Goal: Check status

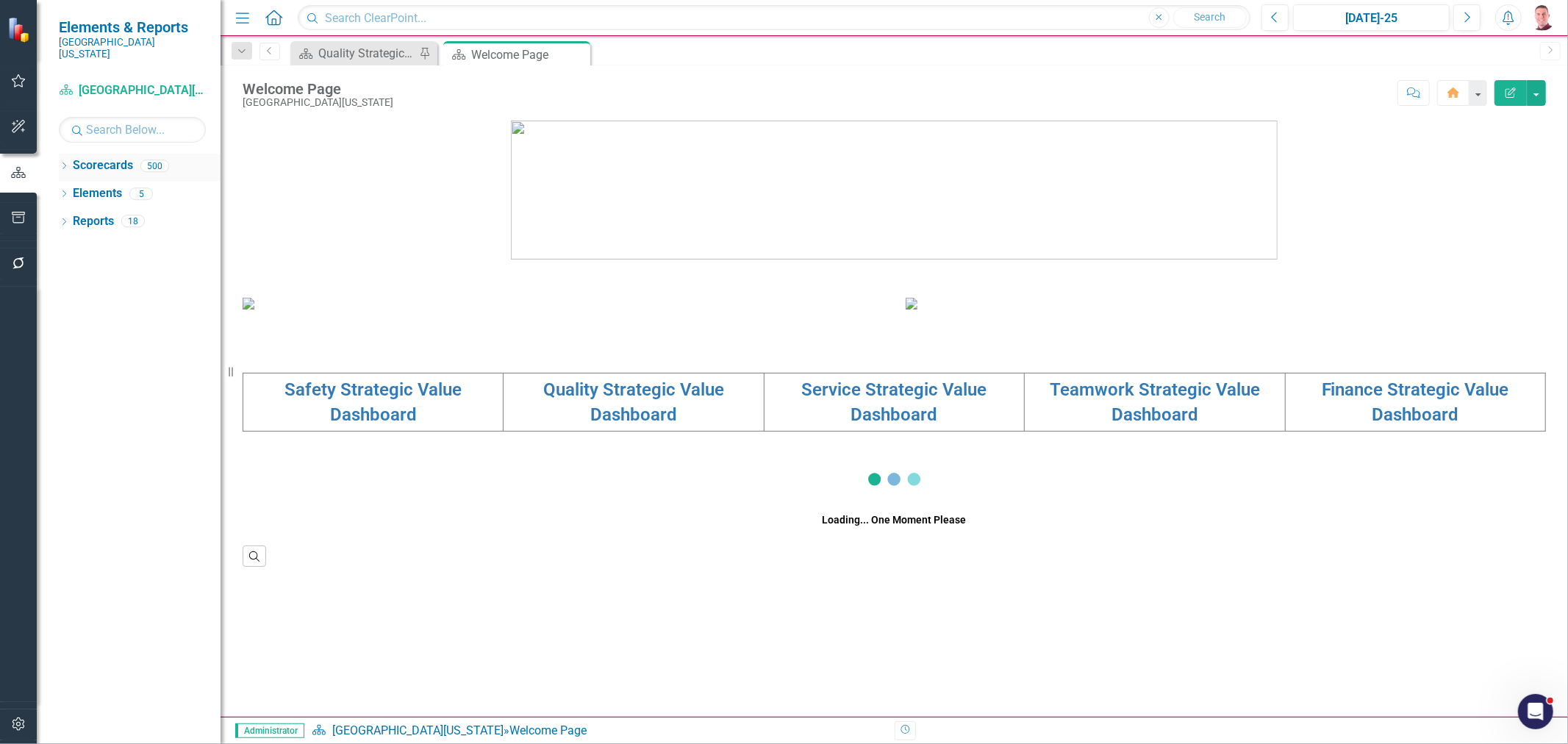
click at [63, 163] on icon at bounding box center [64, 166] width 4 height 7
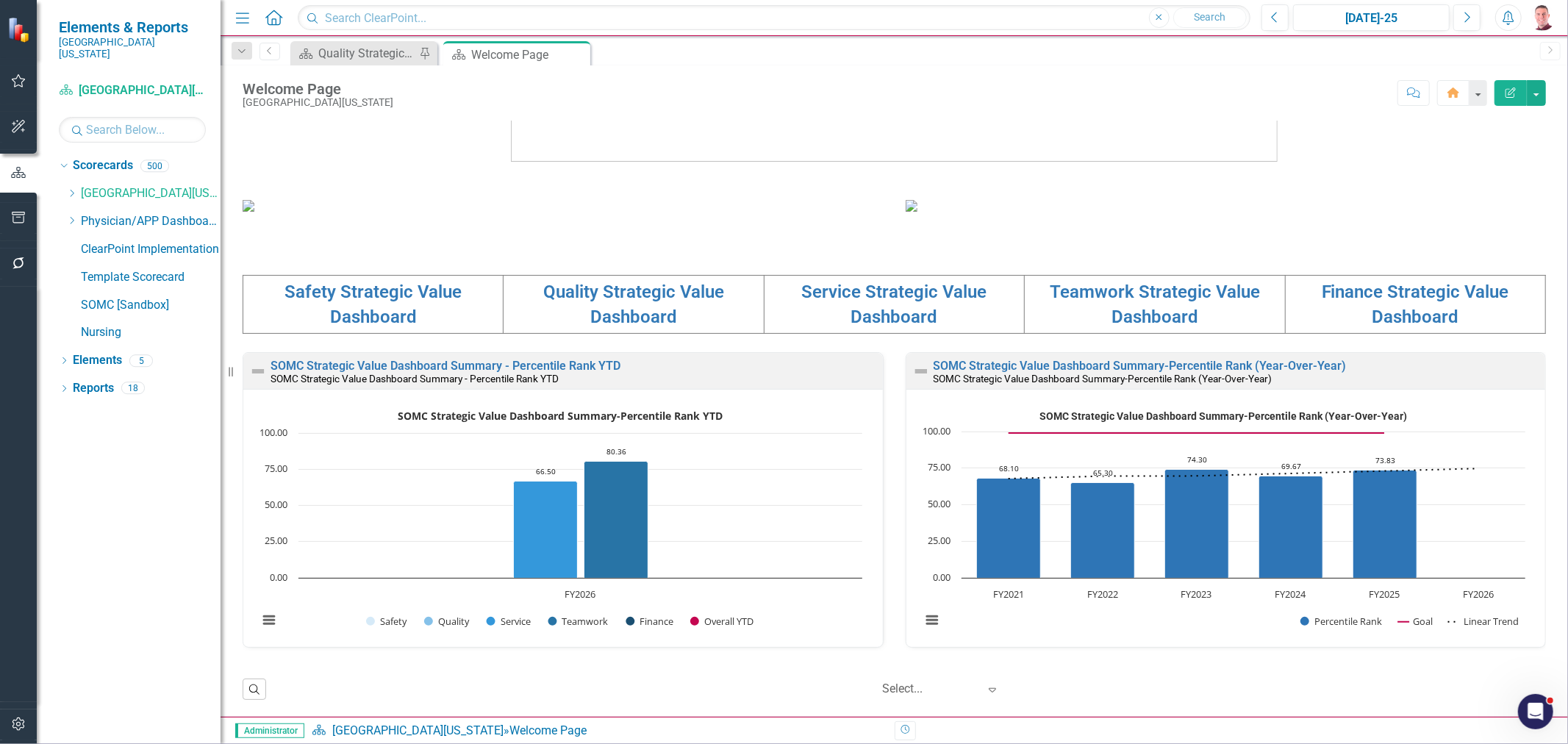
scroll to position [326, 0]
click at [70, 189] on icon "Dropdown" at bounding box center [71, 193] width 11 height 9
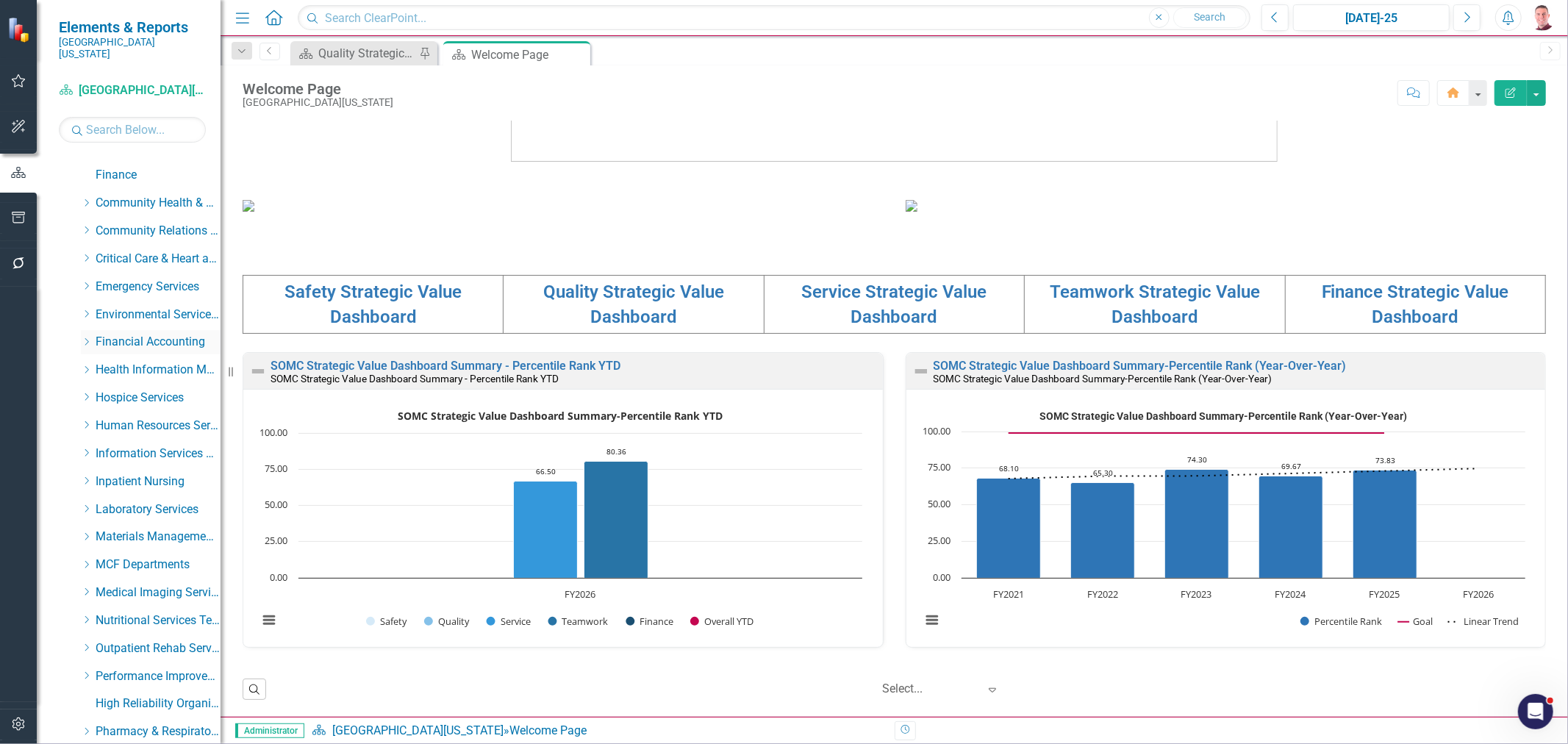
scroll to position [164, 0]
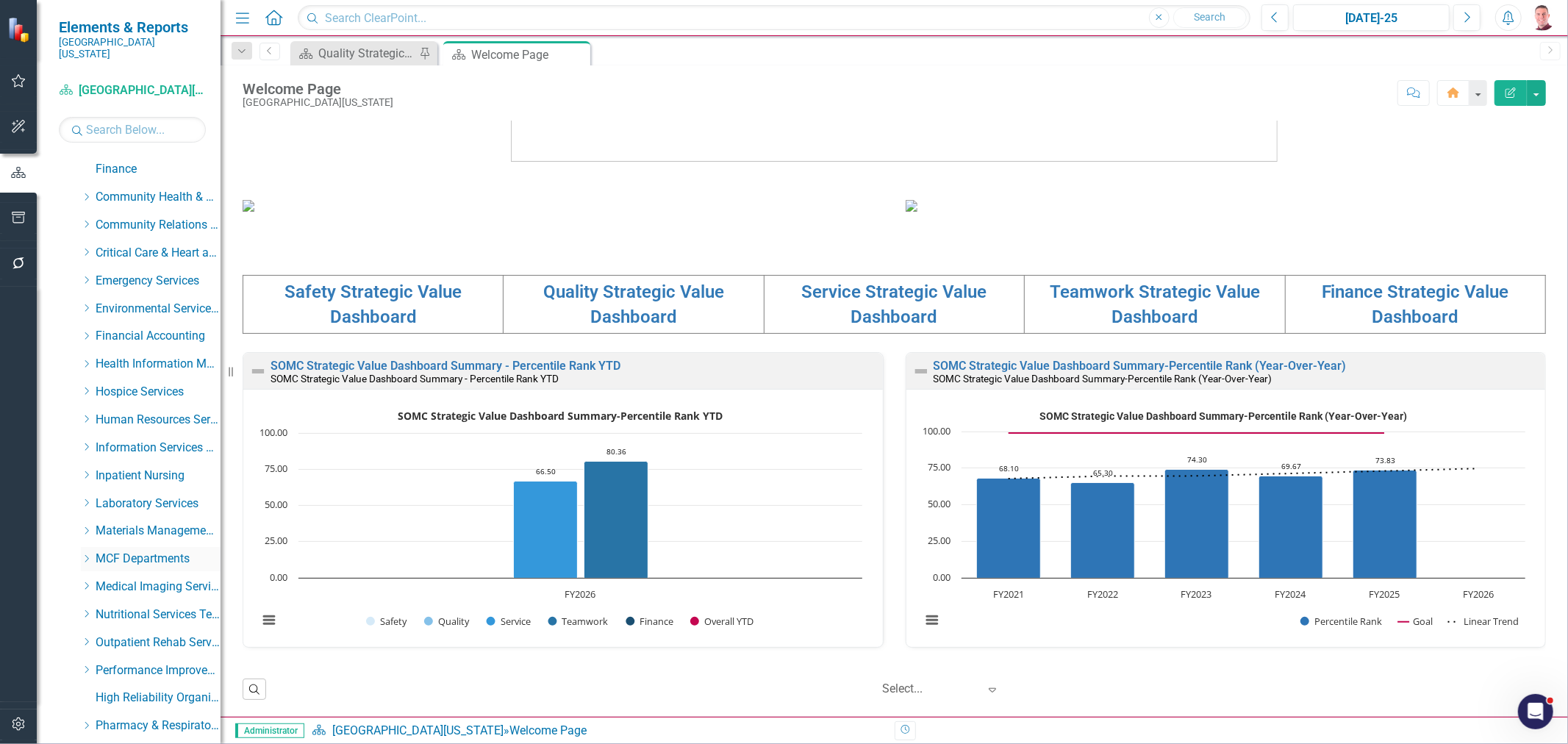
click at [87, 555] on icon at bounding box center [87, 558] width 4 height 7
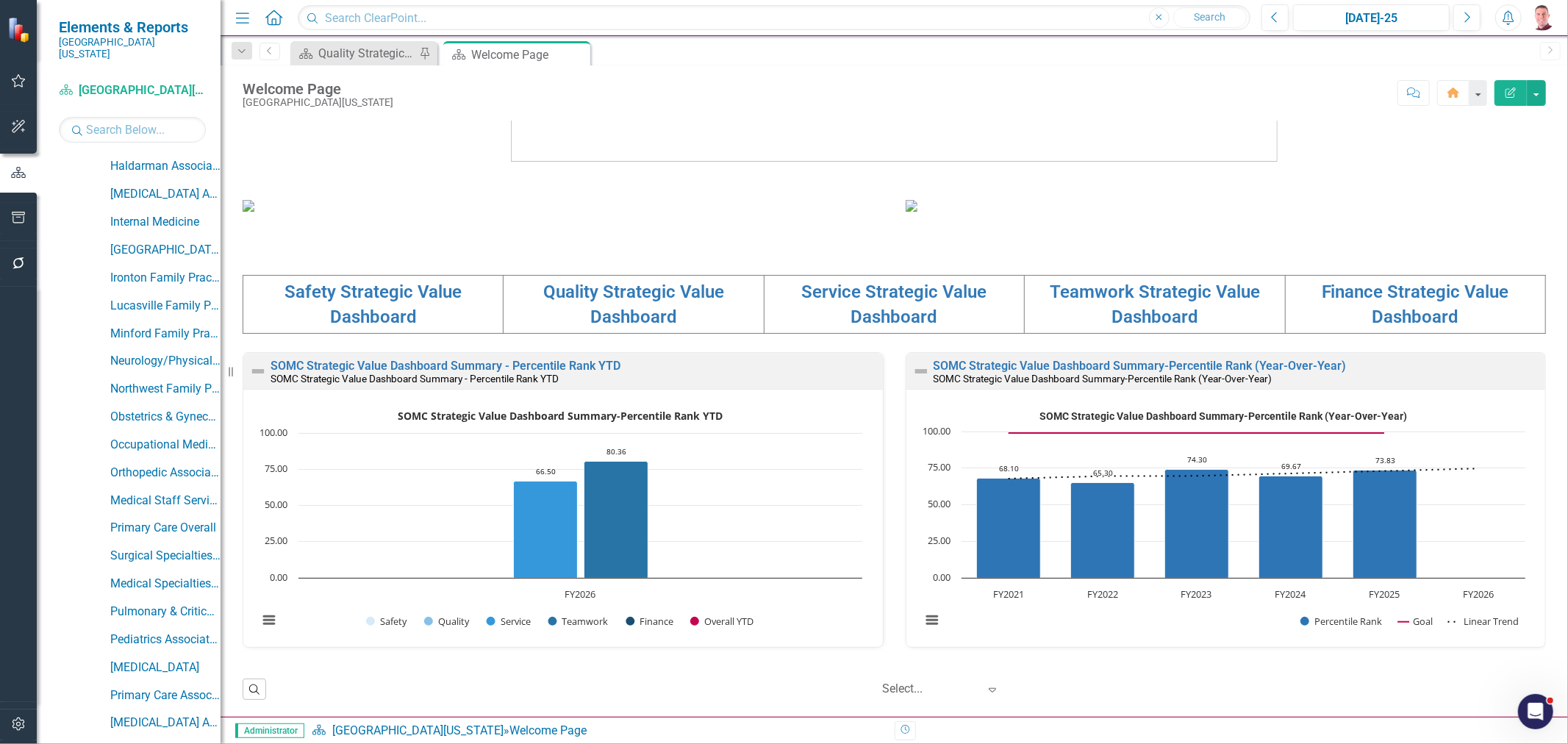
scroll to position [898, 0]
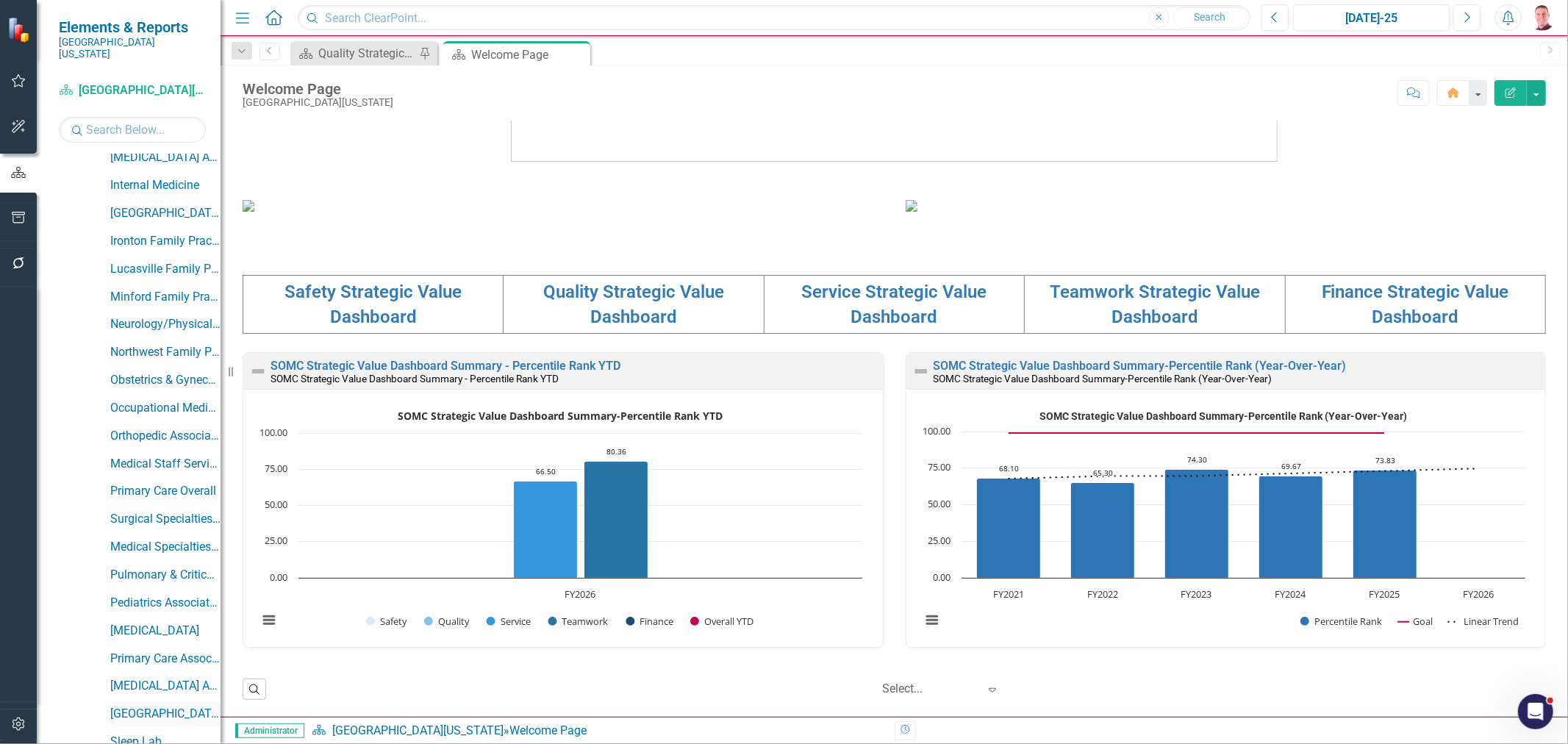
click at [145, 707] on link "[GEOGRAPHIC_DATA]" at bounding box center [165, 713] width 110 height 17
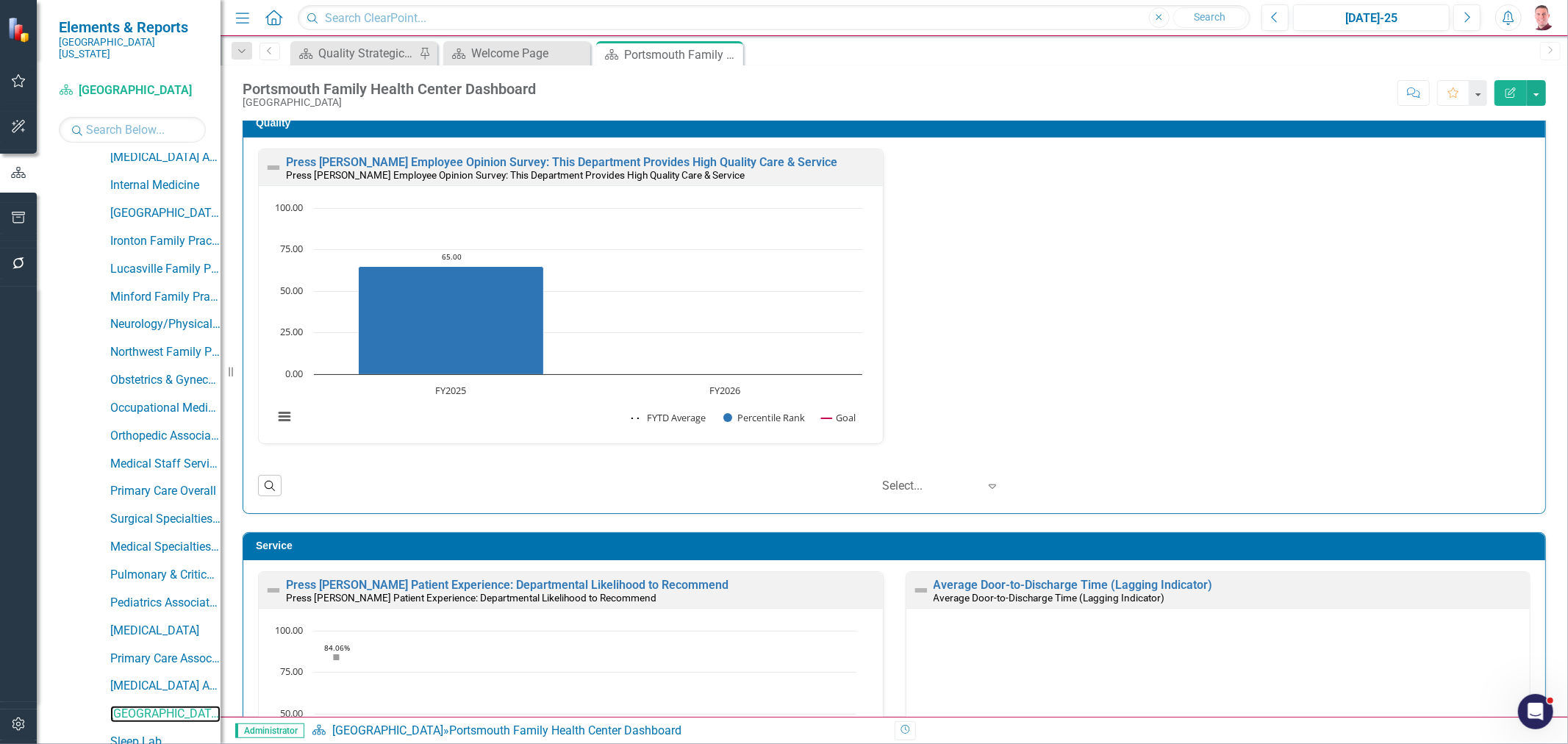
scroll to position [653, 0]
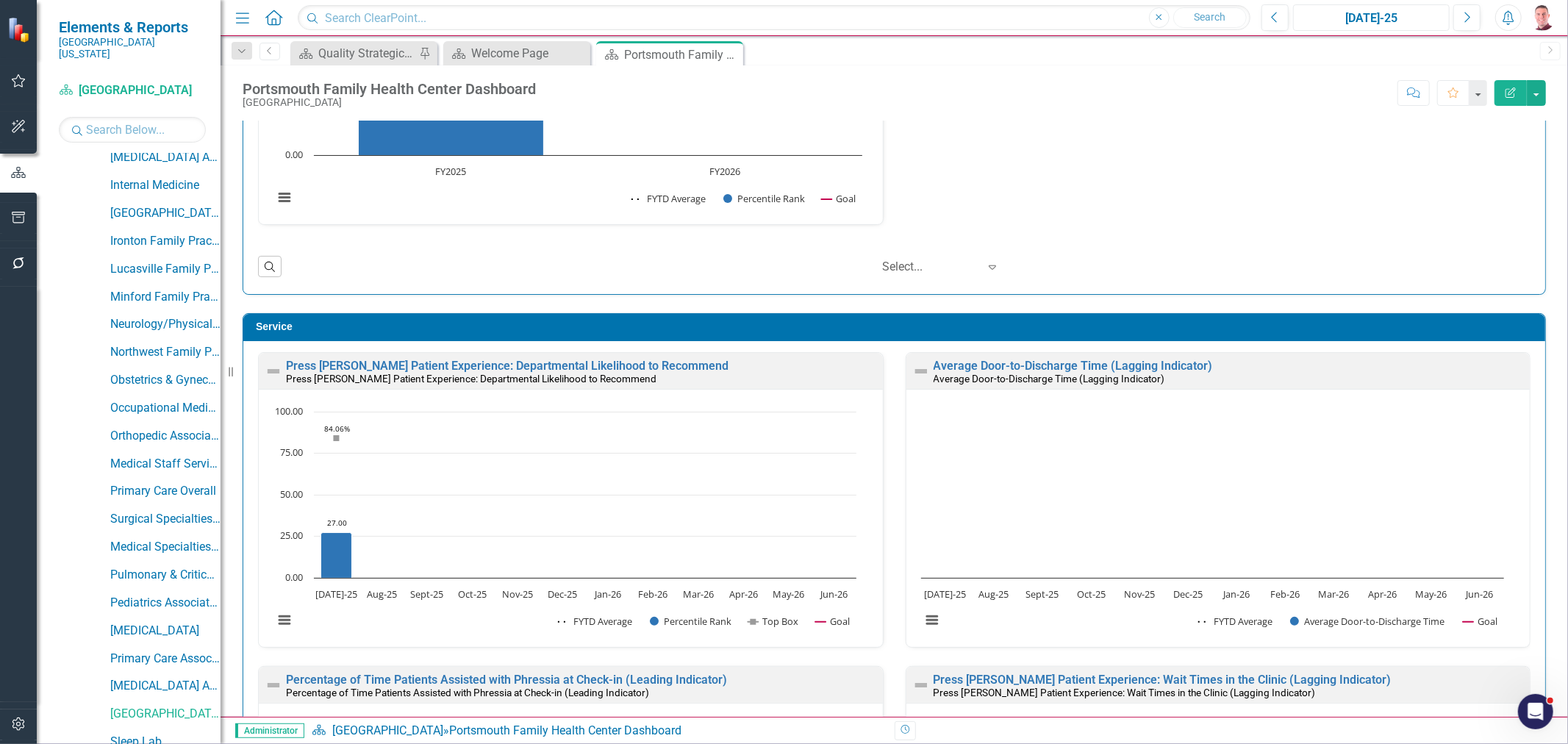
click at [1300, 17] on div "[DATE]-25" at bounding box center [1372, 18] width 146 height 18
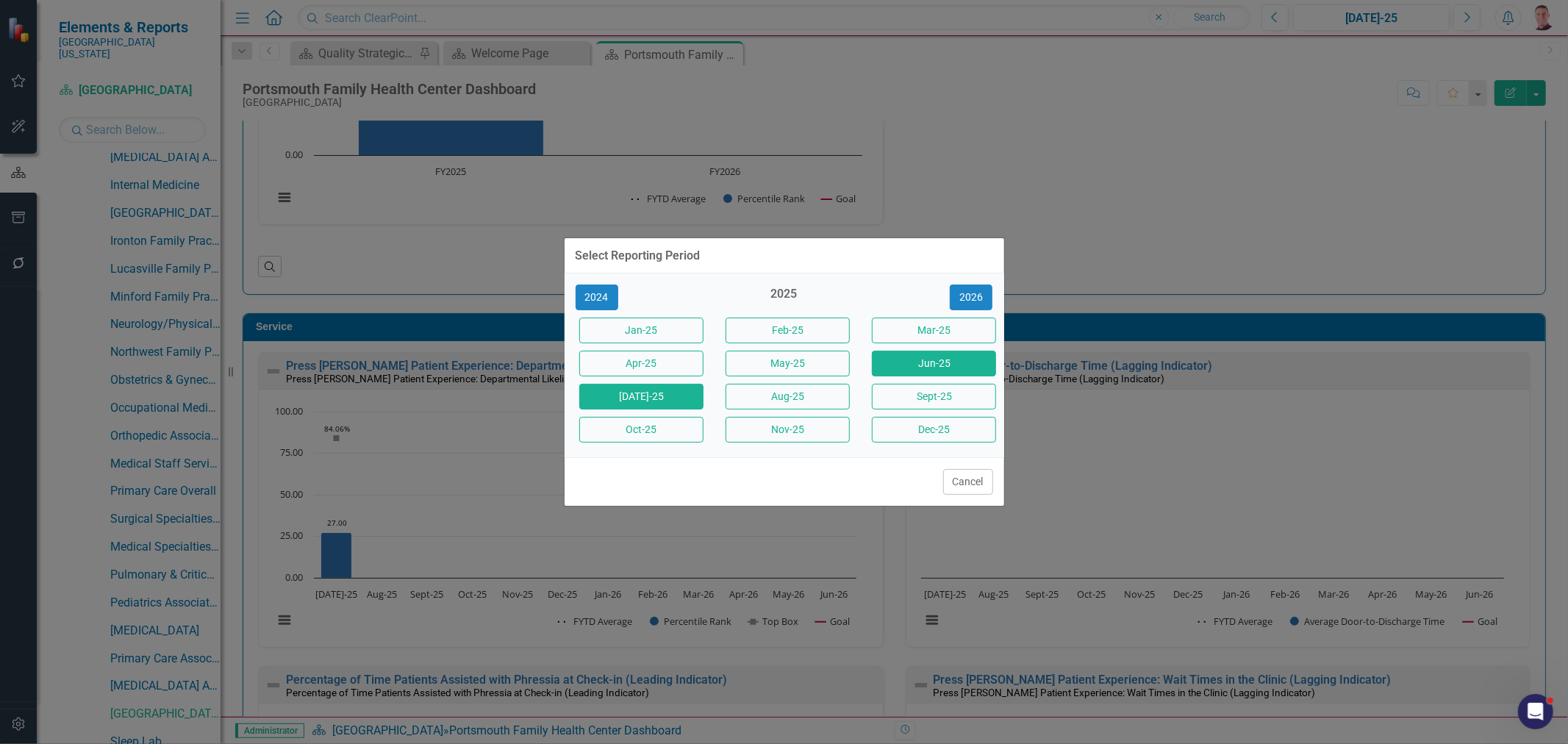
click at [894, 366] on button "Jun-25" at bounding box center [934, 363] width 124 height 26
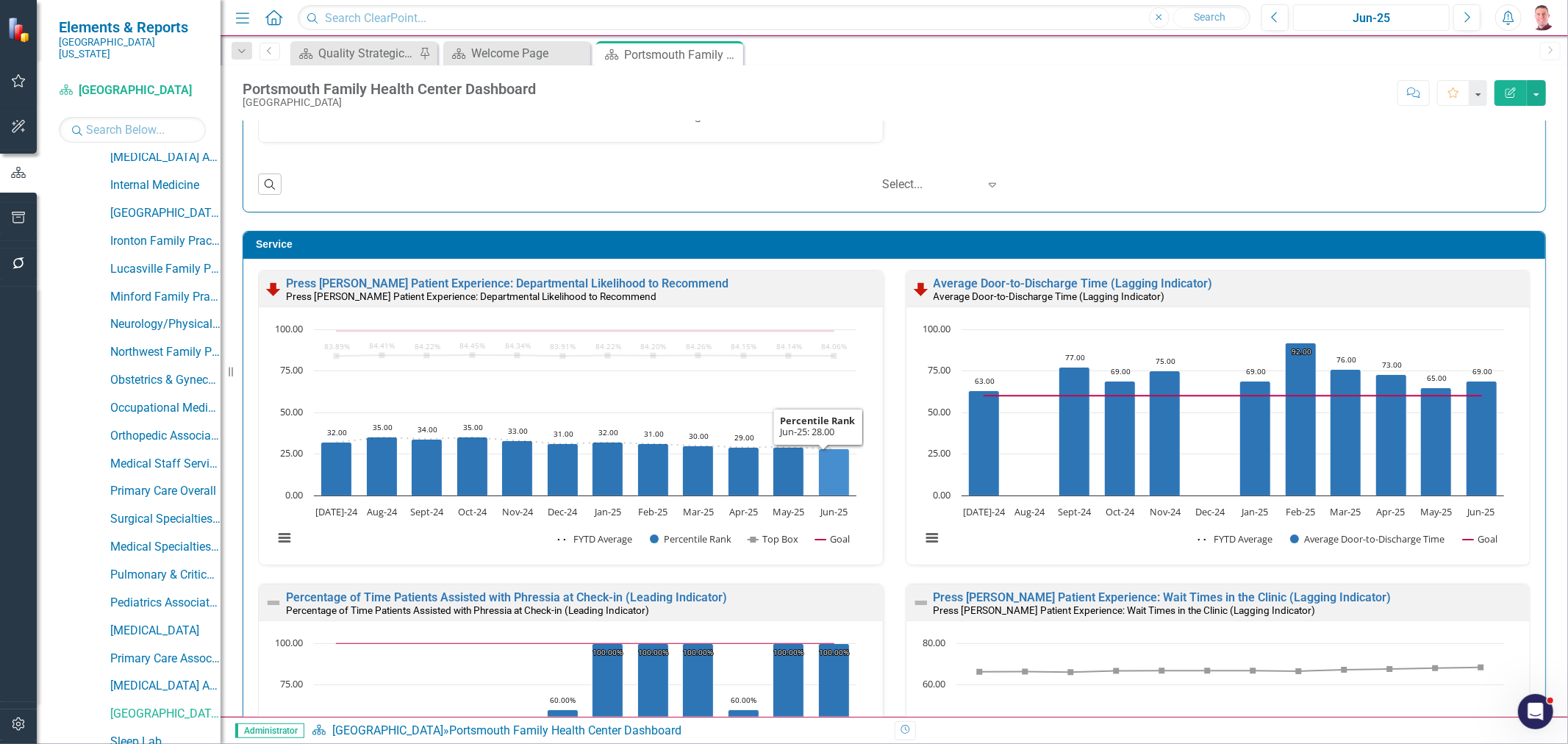
scroll to position [1, 0]
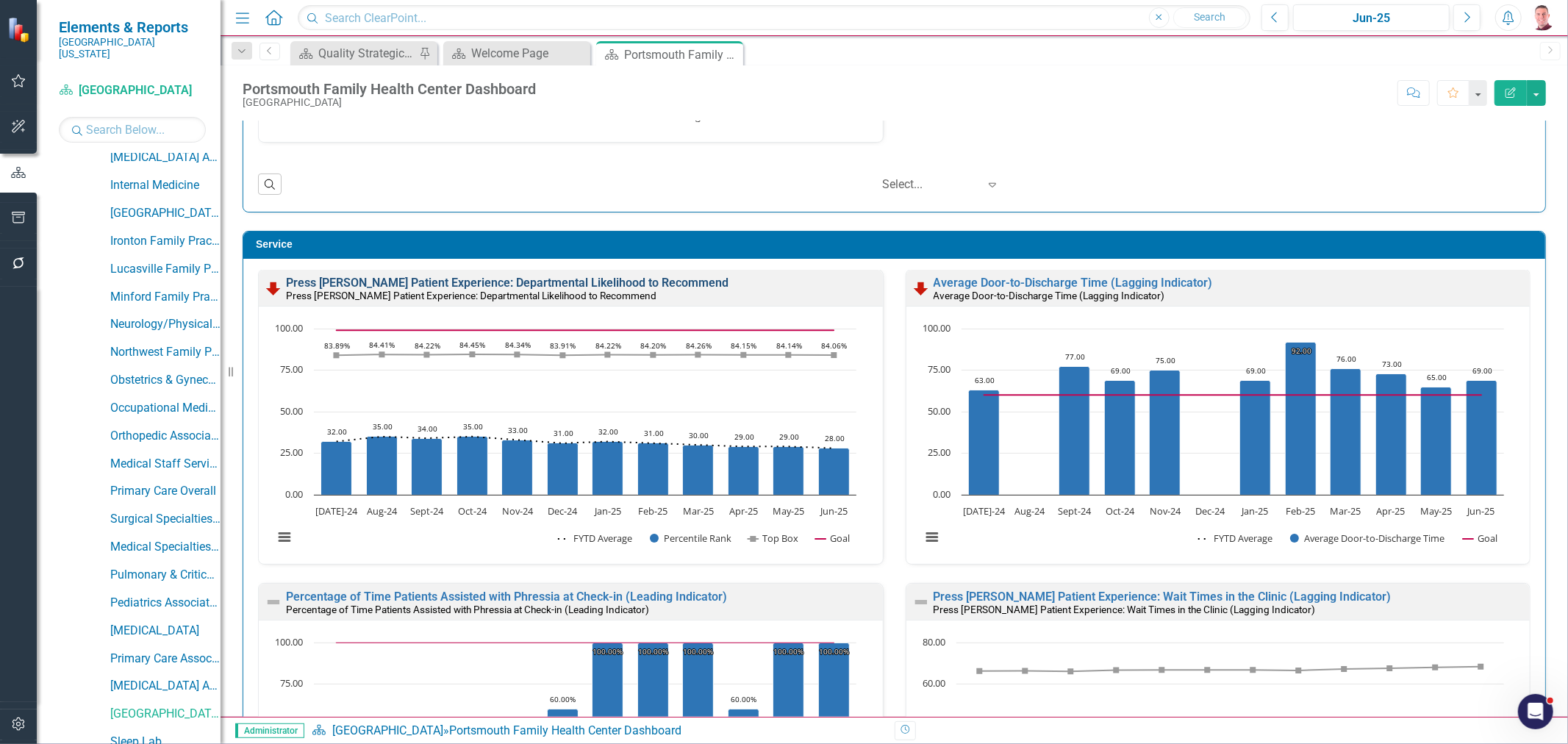
click at [633, 281] on link "Press [PERSON_NAME] Patient Experience: Departmental Likelihood to Recommend" at bounding box center [507, 282] width 443 height 14
